Goal: Find specific page/section: Find specific page/section

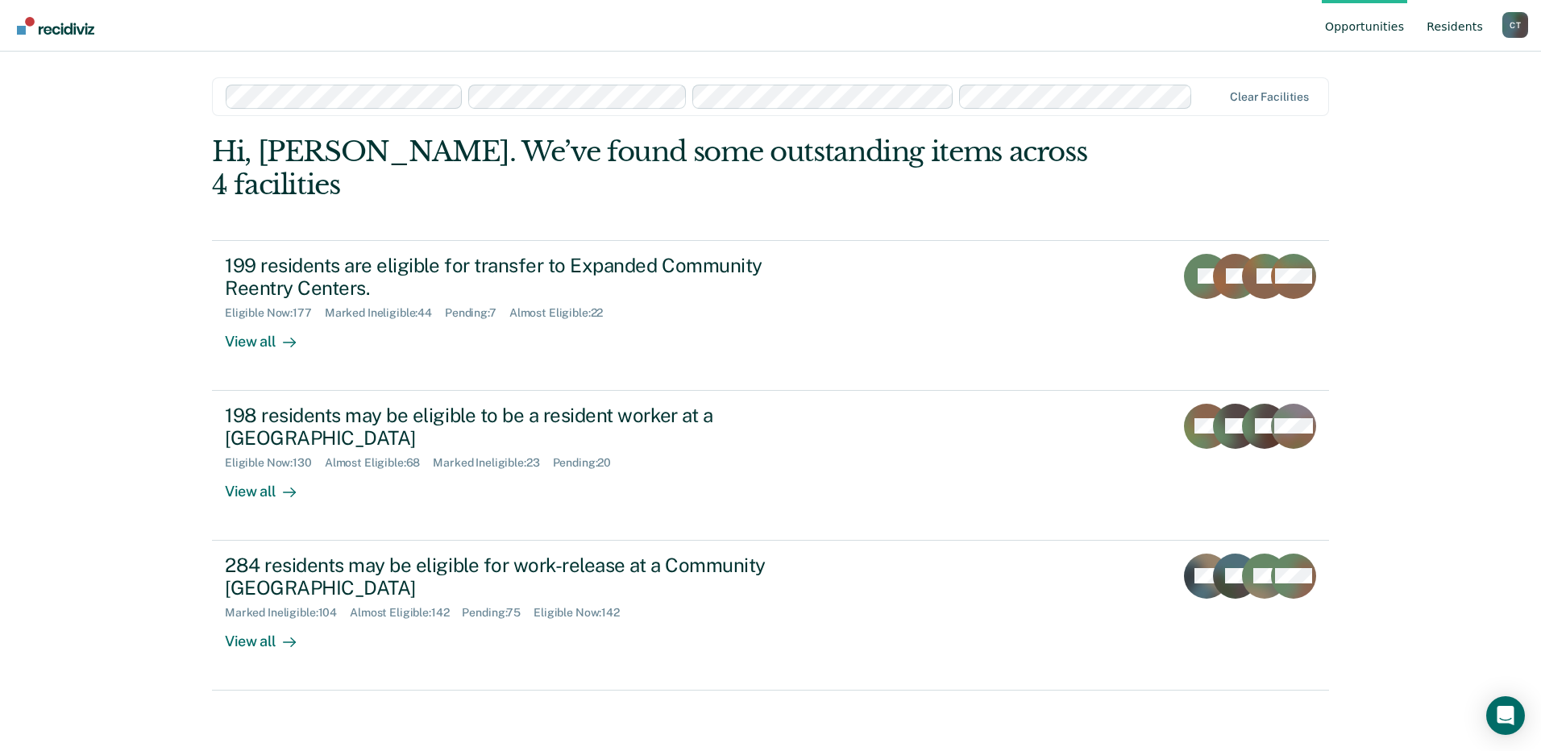
click at [1455, 22] on link "Resident s" at bounding box center [1454, 26] width 63 height 52
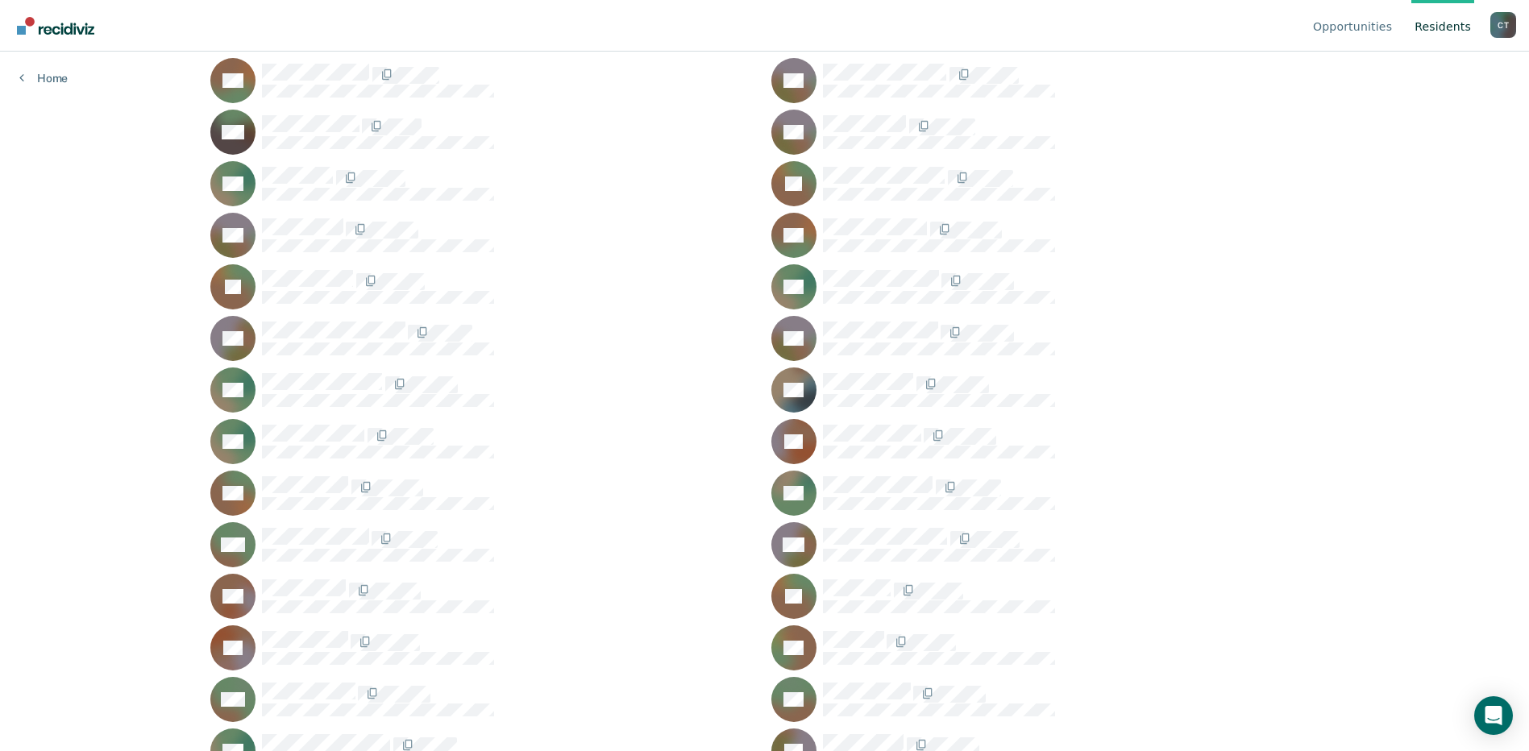
scroll to position [44756, 0]
